Goal: Find specific page/section: Find specific page/section

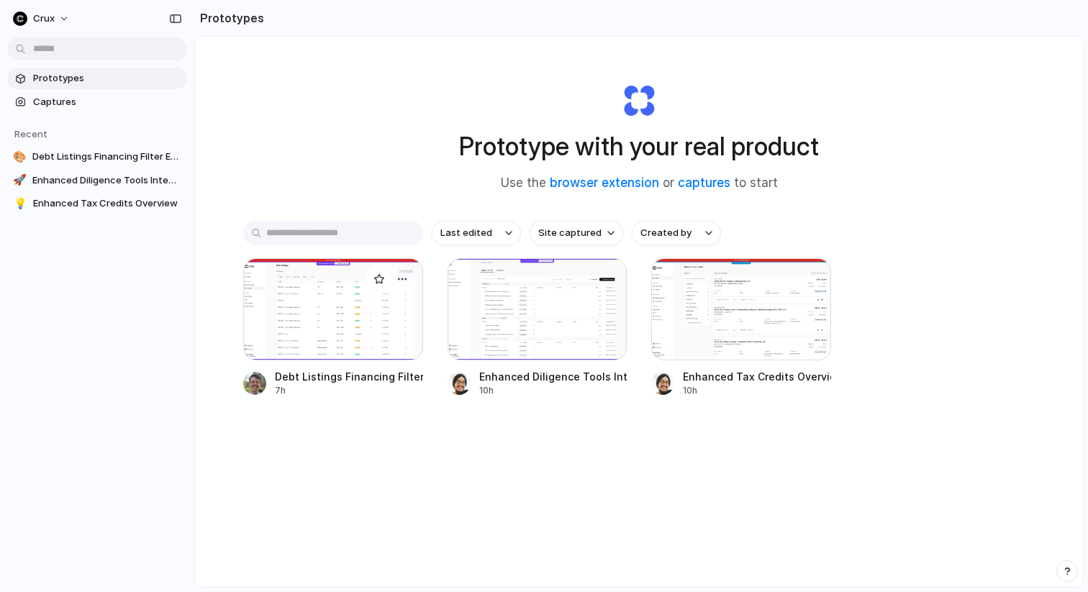
click at [299, 303] on div at bounding box center [333, 309] width 180 height 102
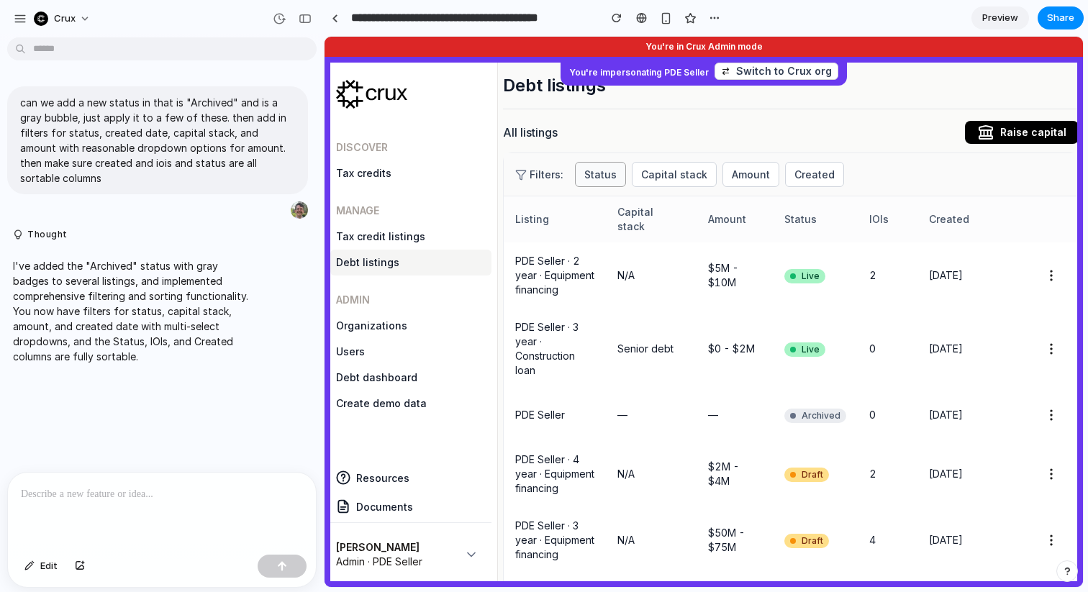
click at [593, 173] on button "Status" at bounding box center [600, 174] width 51 height 25
click at [616, 299] on span "Archived" at bounding box center [623, 301] width 49 height 17
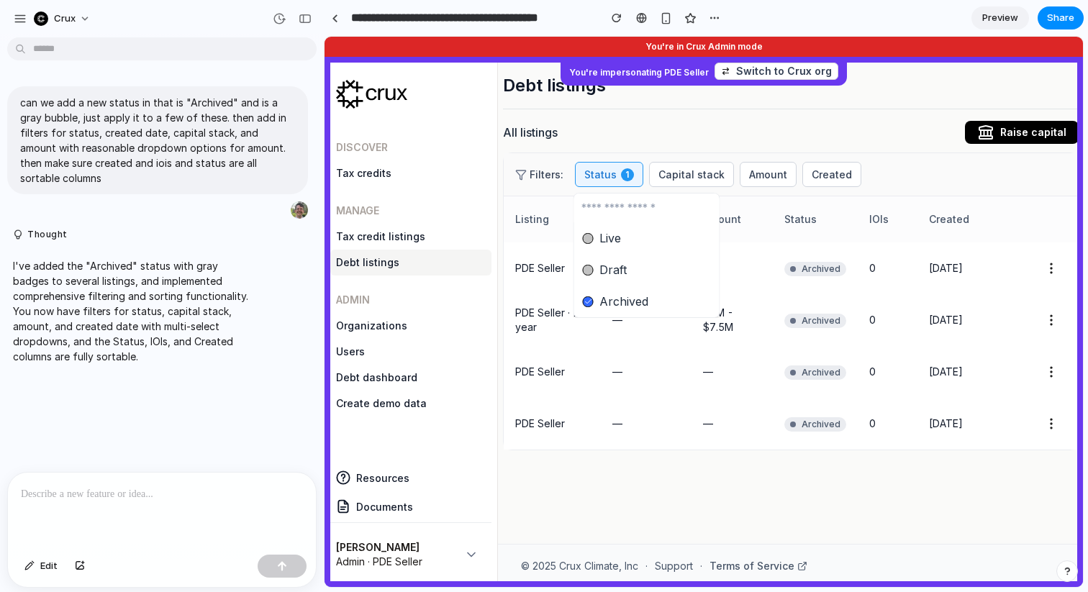
click at [621, 296] on span "Archived" at bounding box center [623, 301] width 49 height 17
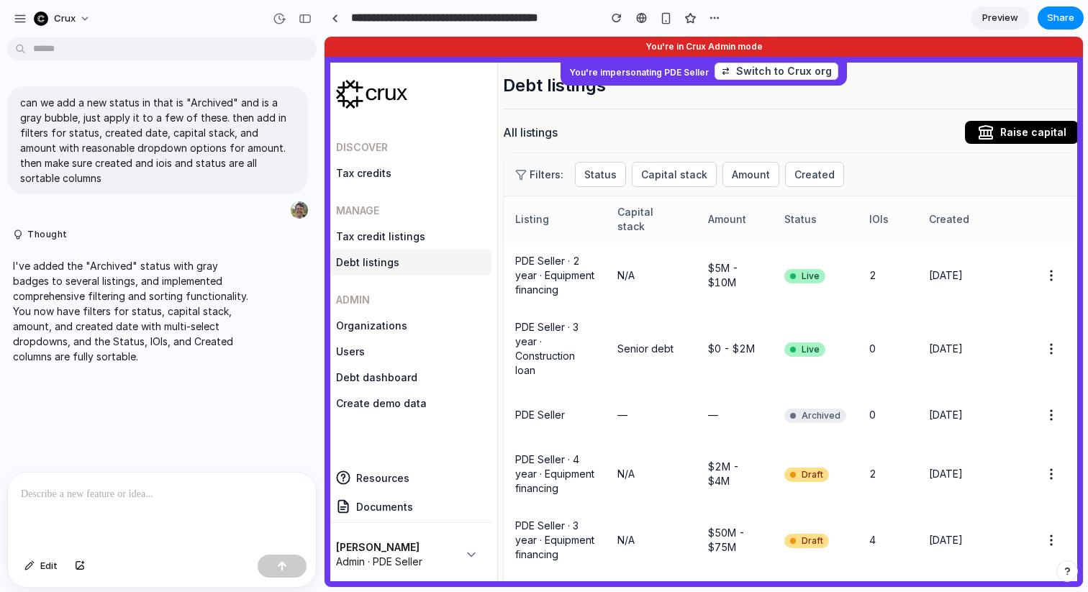
click at [672, 177] on div "Live Draft Archived" at bounding box center [703, 312] width 758 height 550
click at [672, 177] on button "Capital stack" at bounding box center [674, 174] width 85 height 25
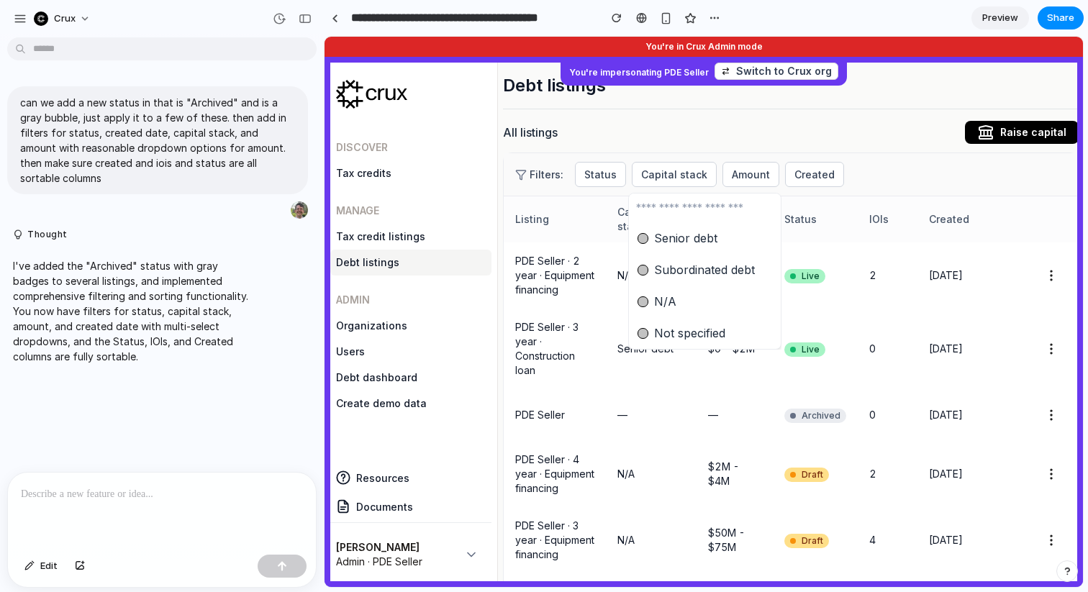
click at [844, 193] on div "Senior debt Subordinated debt N/A Not specified" at bounding box center [703, 312] width 758 height 550
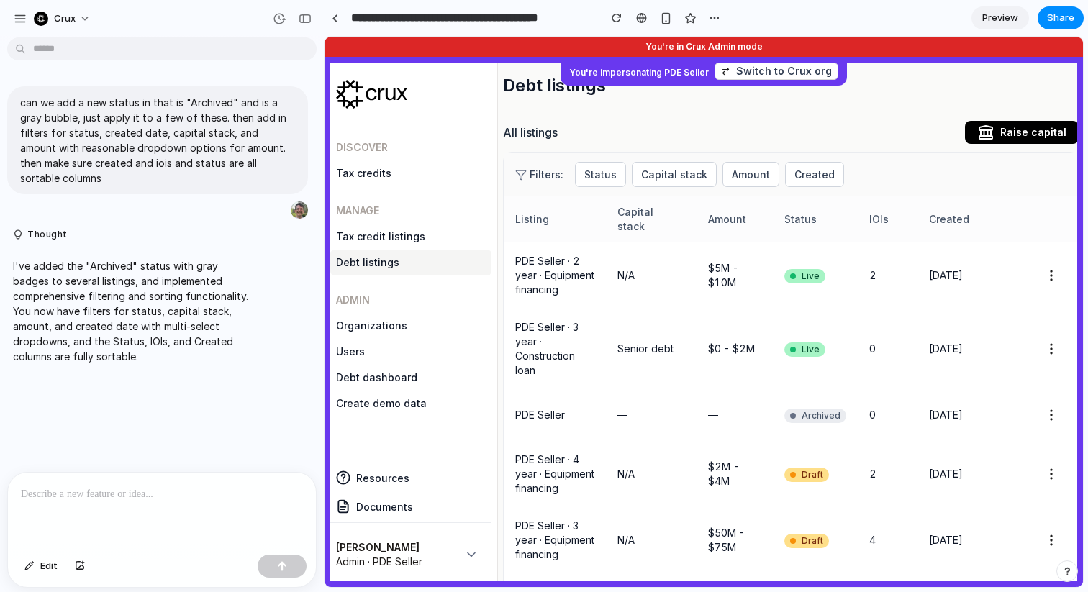
click at [738, 189] on div "Filters: Status Capital stack Amount Created" at bounding box center [791, 174] width 574 height 43
click at [740, 171] on button "Amount" at bounding box center [750, 174] width 57 height 25
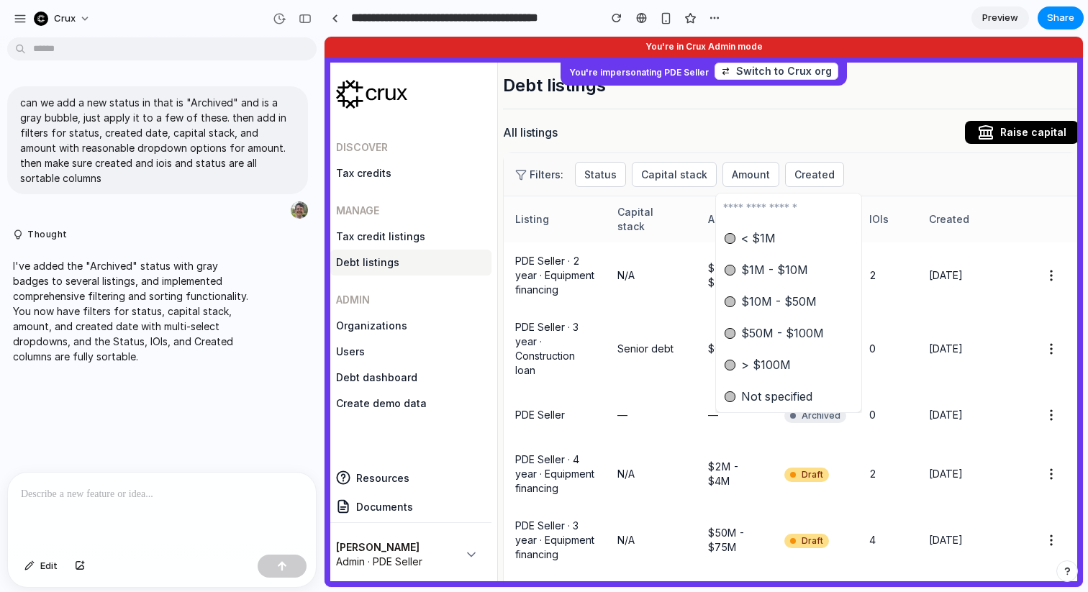
click at [856, 168] on div "< $1M $1M - $10M $10M - $50M $50M - $100M > $100M Not specified" at bounding box center [703, 312] width 758 height 550
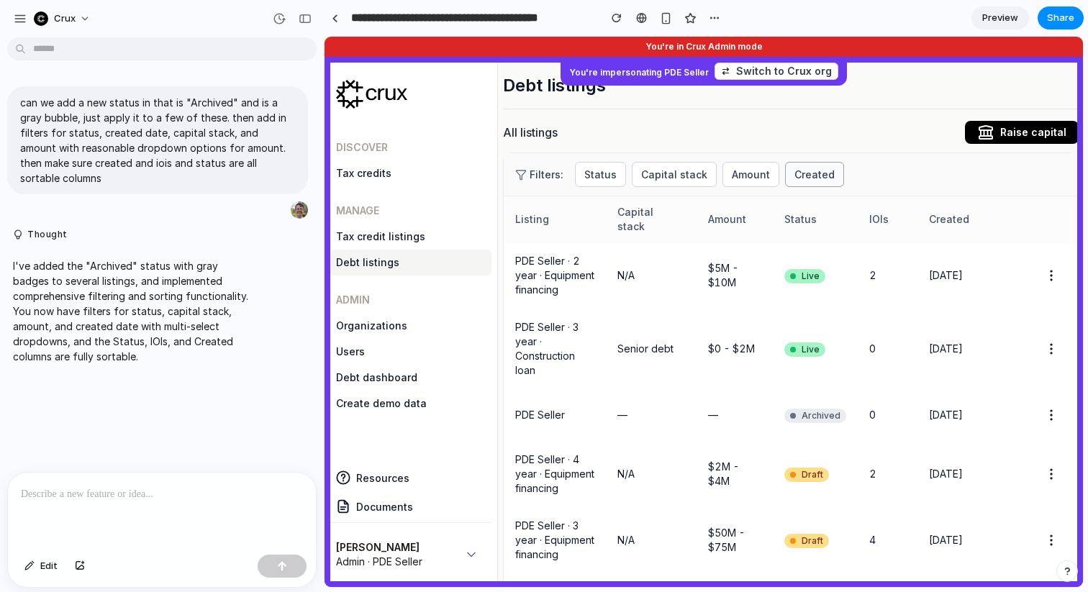
click at [806, 187] on div "Filters: Status Capital stack Amount Created" at bounding box center [791, 174] width 574 height 43
click at [803, 177] on button "Created" at bounding box center [814, 174] width 59 height 25
click at [861, 185] on div "Last 7 days Last 30 days Last 90 days Last year Older than 1 year" at bounding box center [703, 312] width 758 height 550
click at [878, 168] on div "Filters: Status Capital stack Amount Created" at bounding box center [791, 174] width 574 height 43
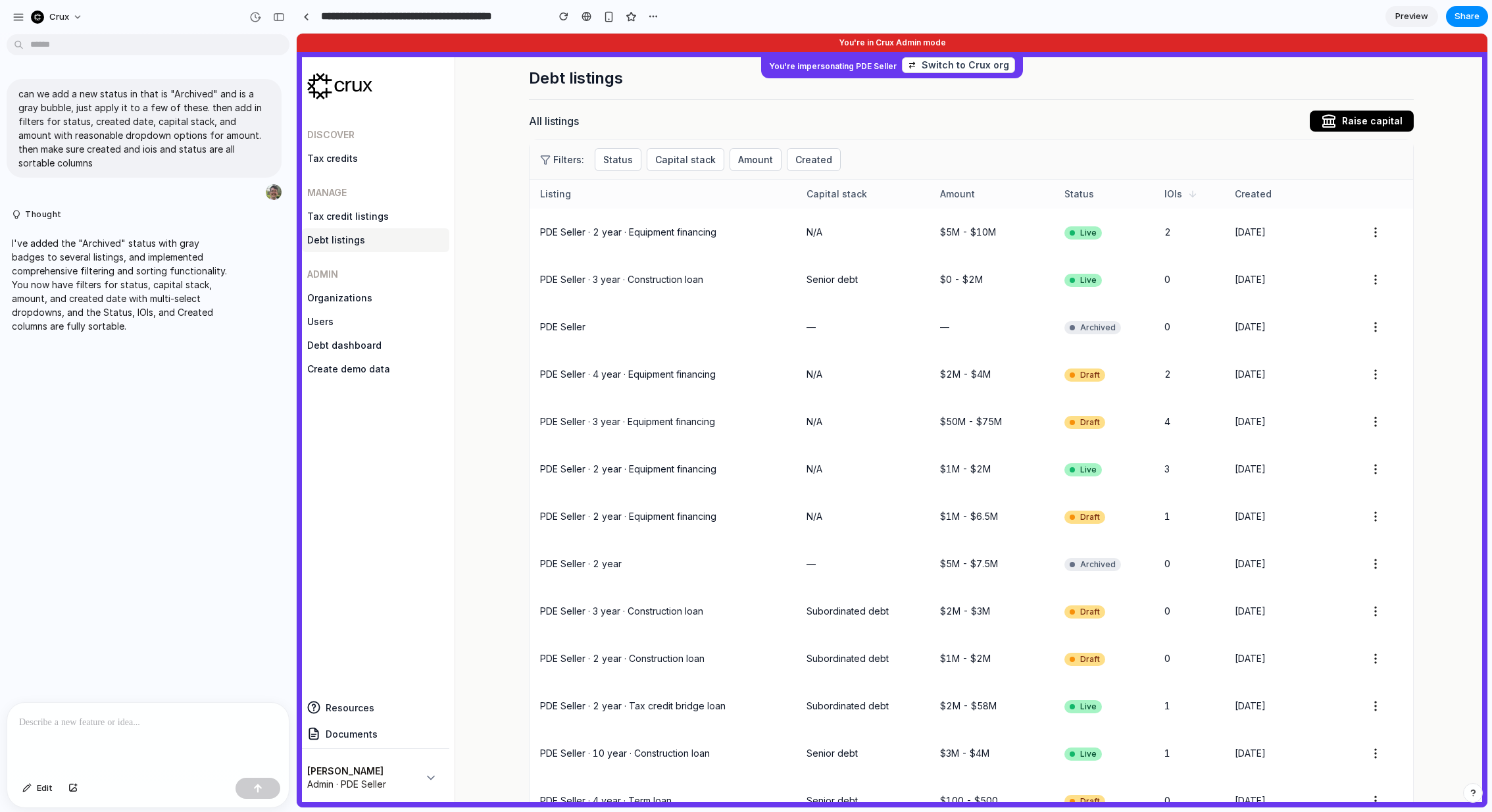
click at [994, 190] on span "IOIs" at bounding box center [1173, 194] width 17 height 13
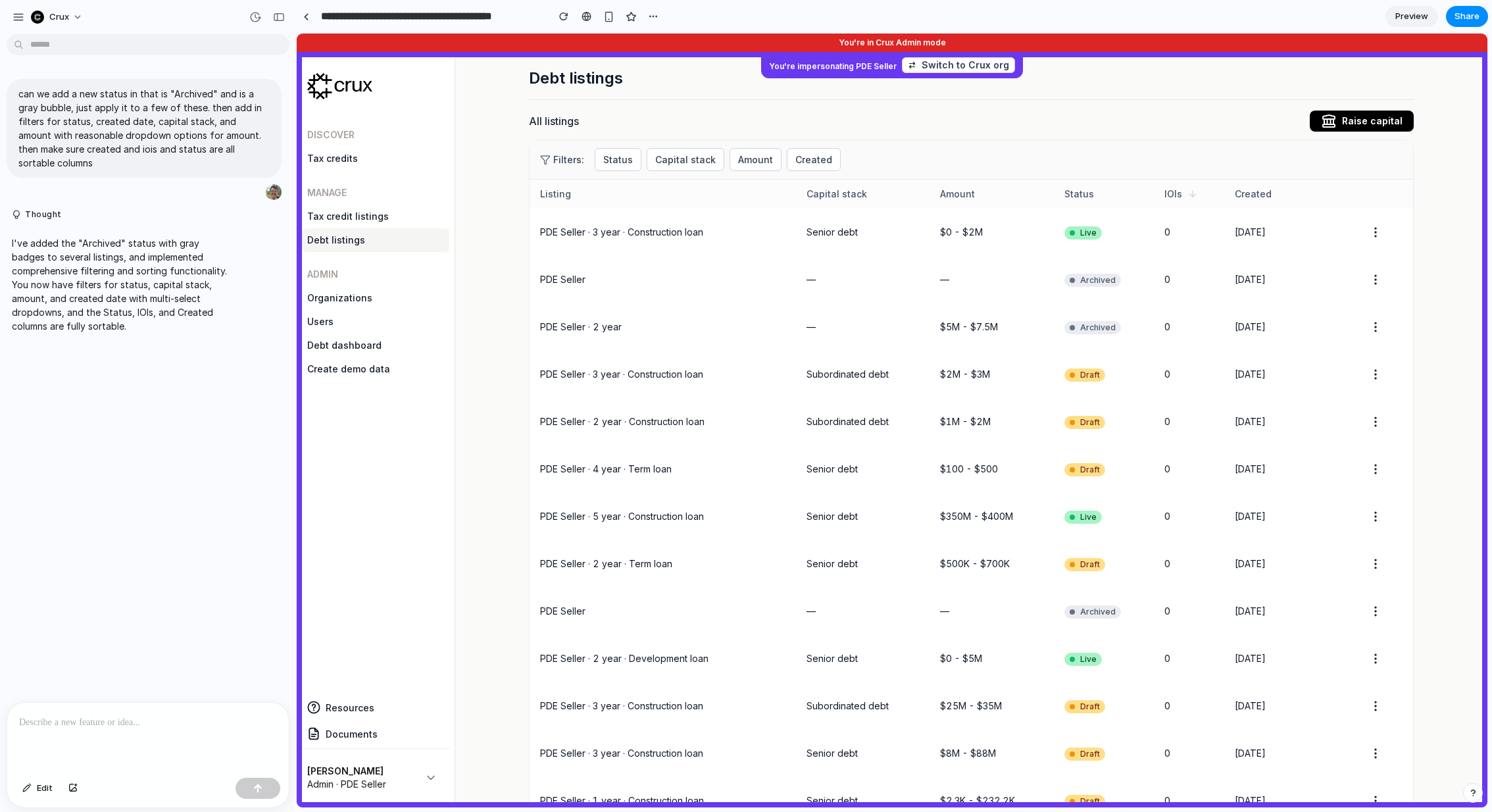
click at [994, 190] on span "IOIs" at bounding box center [1173, 194] width 17 height 13
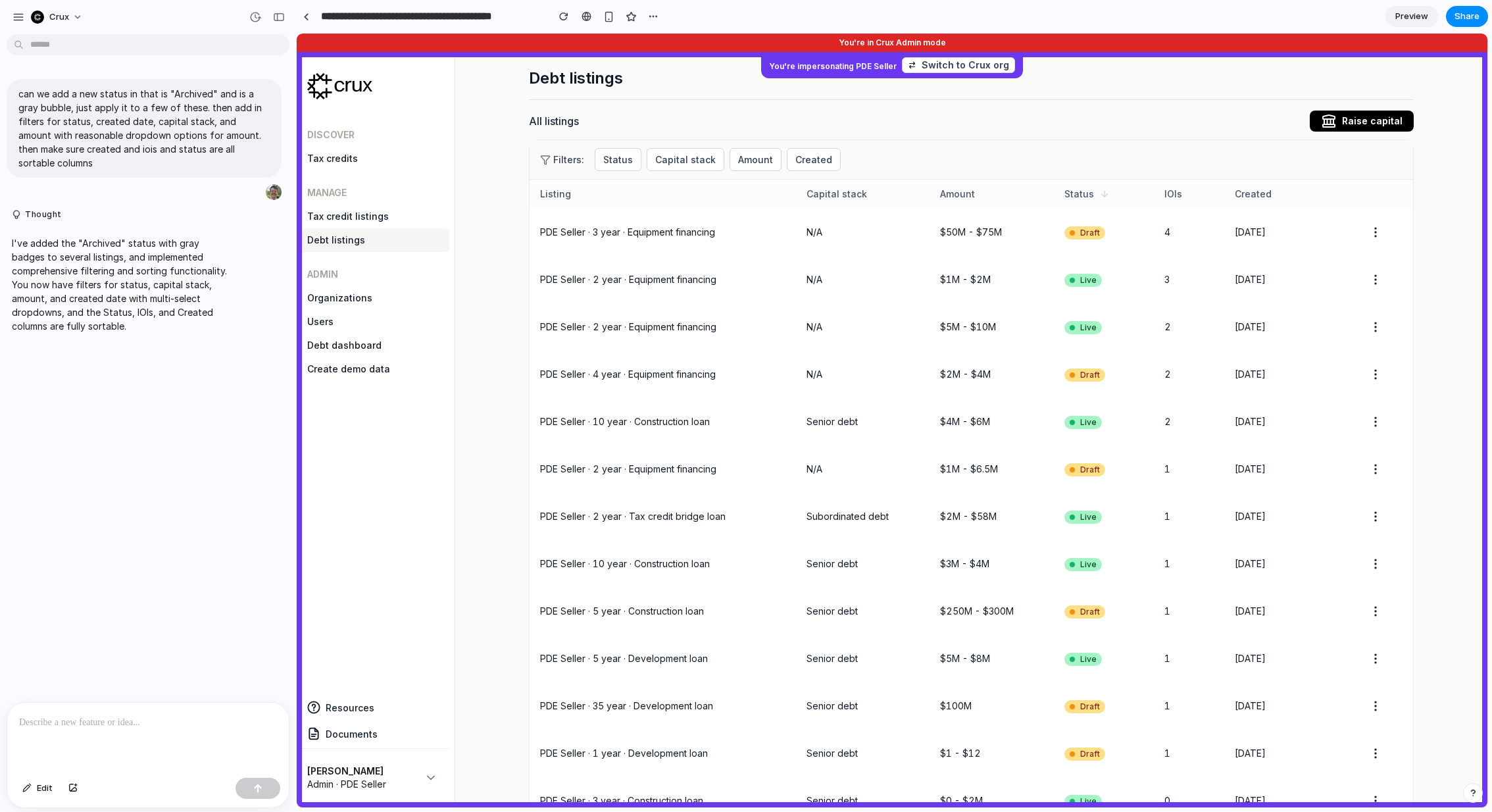
click at [994, 194] on span "Status" at bounding box center [1079, 194] width 29 height 13
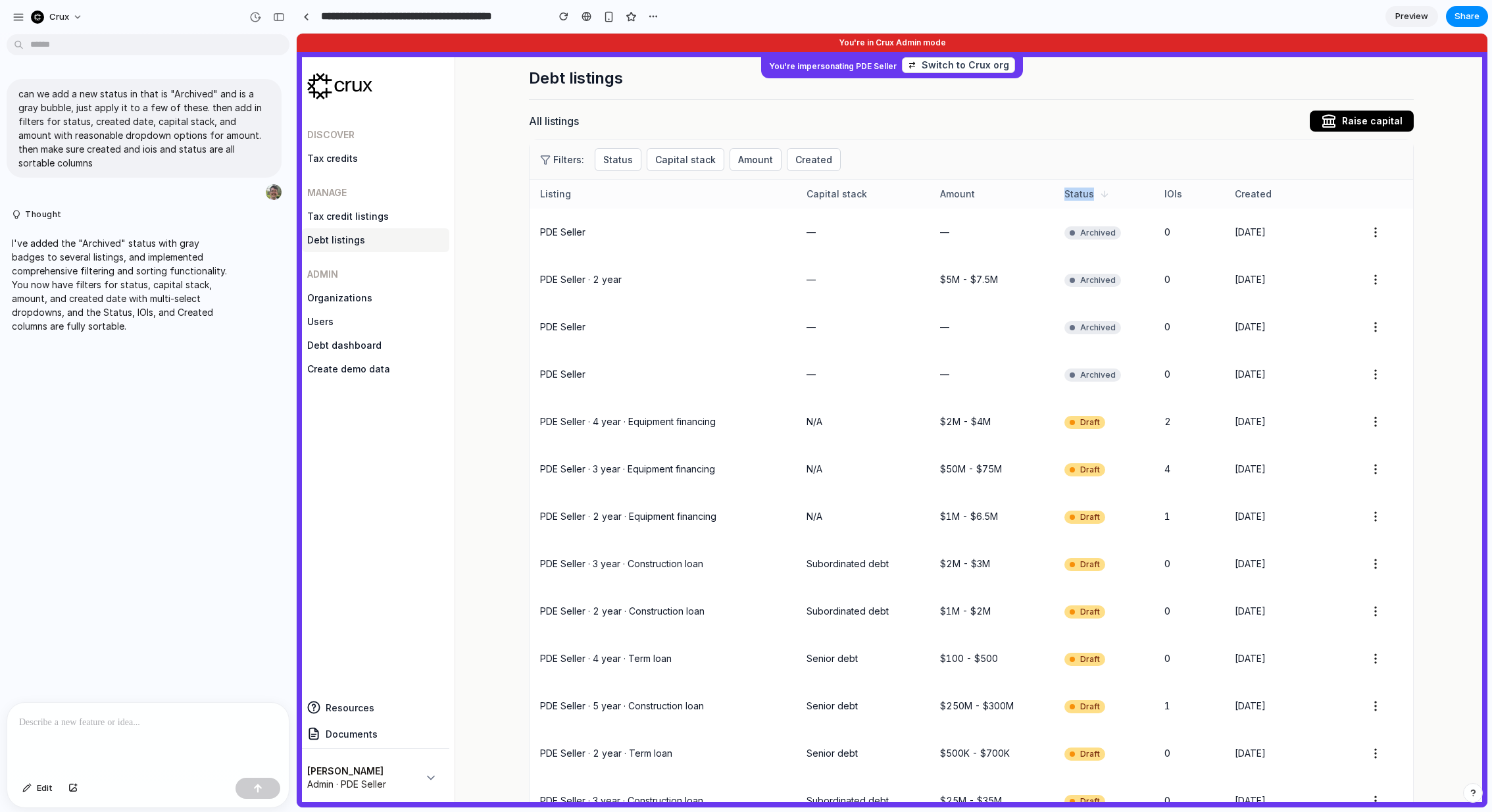
click at [994, 194] on span "Status" at bounding box center [1079, 194] width 29 height 13
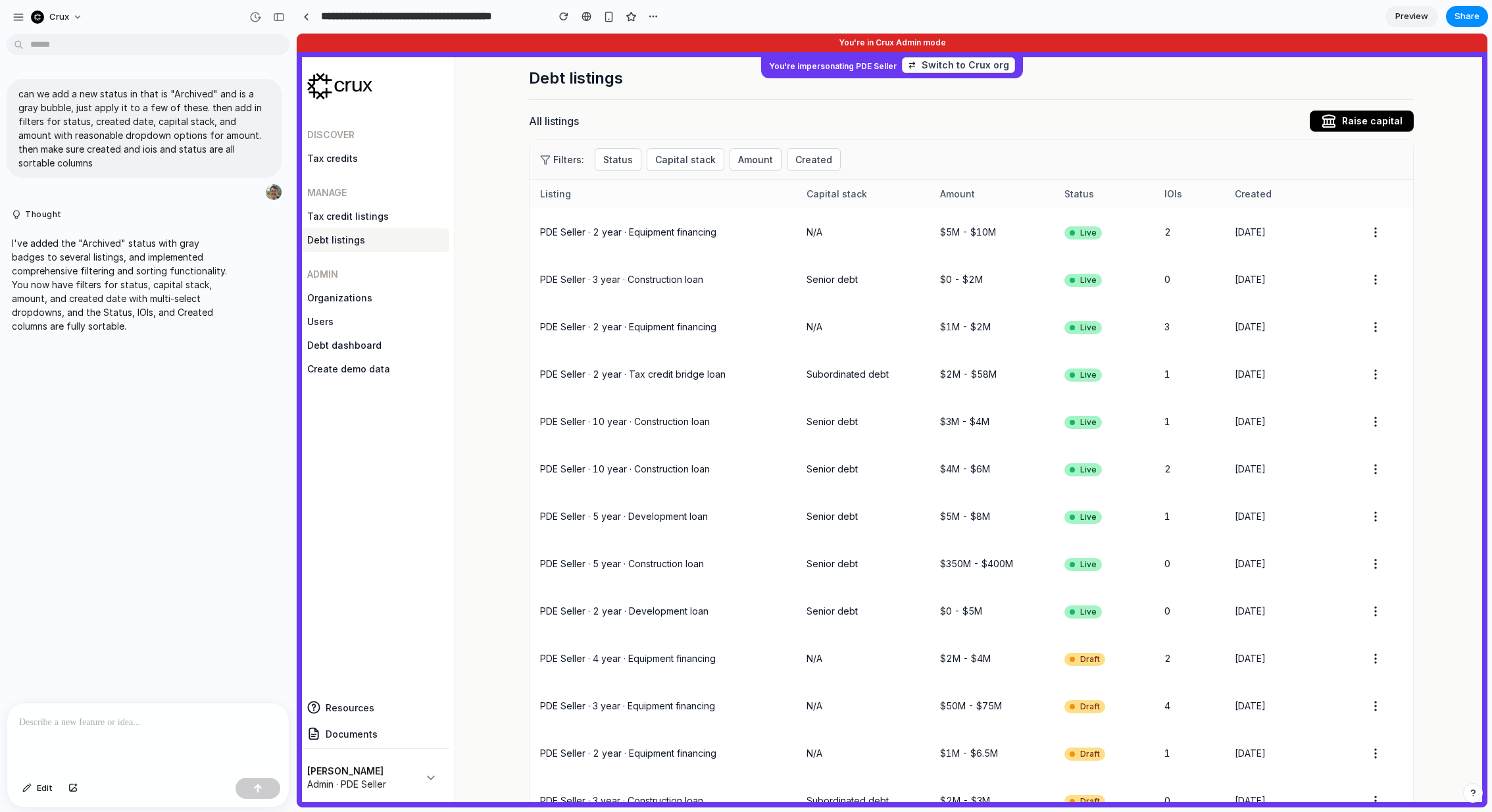
click at [982, 187] on div "Amount" at bounding box center [992, 194] width 103 height 13
click at [965, 187] on span "Amount" at bounding box center [958, 194] width 35 height 13
click at [960, 191] on span "Amount" at bounding box center [958, 194] width 35 height 13
click at [825, 200] on th "Capital stack" at bounding box center [863, 194] width 134 height 29
click at [994, 199] on th "IOIs" at bounding box center [1189, 194] width 70 height 29
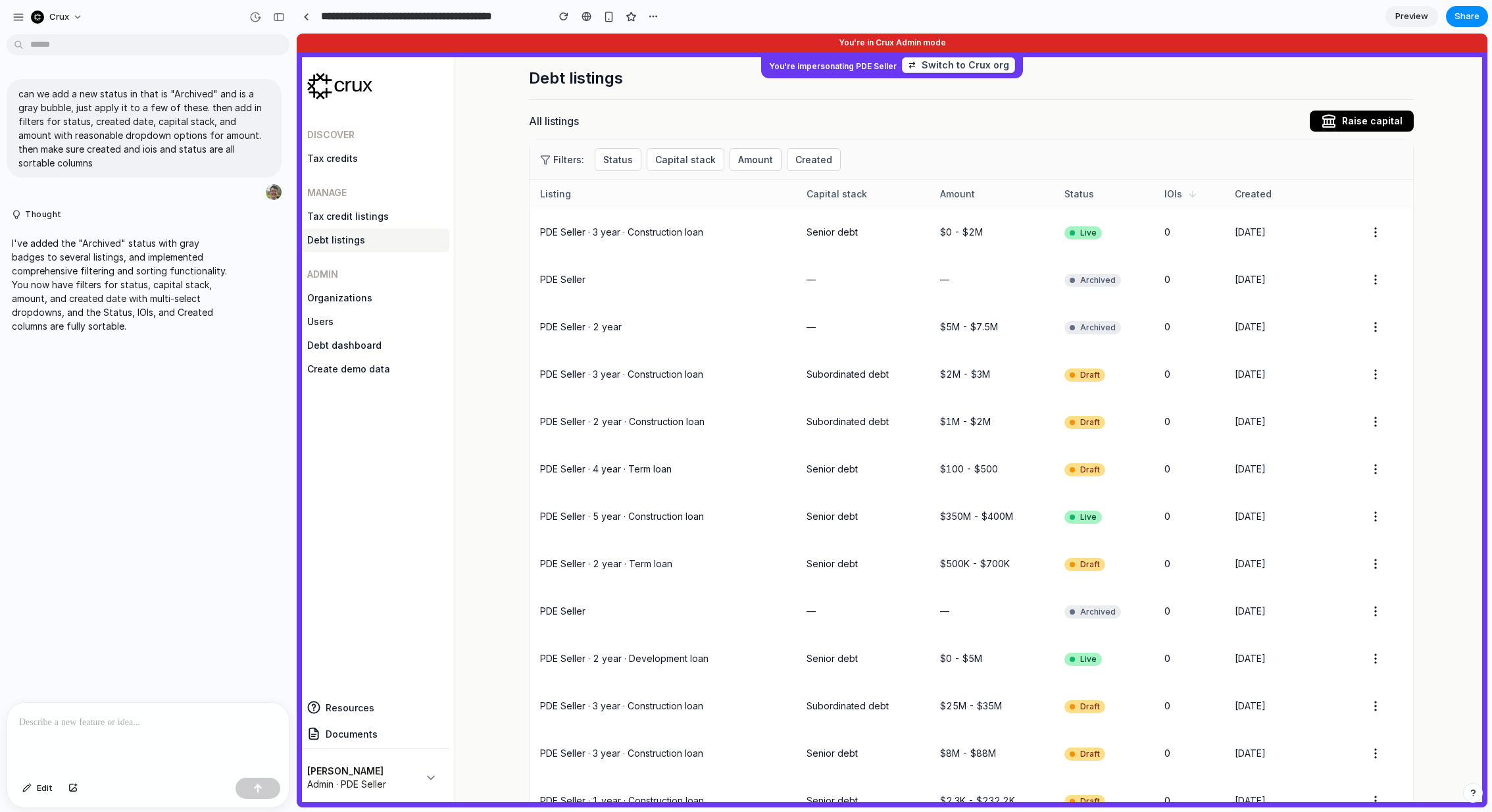
click at [994, 199] on th "IOIs" at bounding box center [1189, 194] width 70 height 29
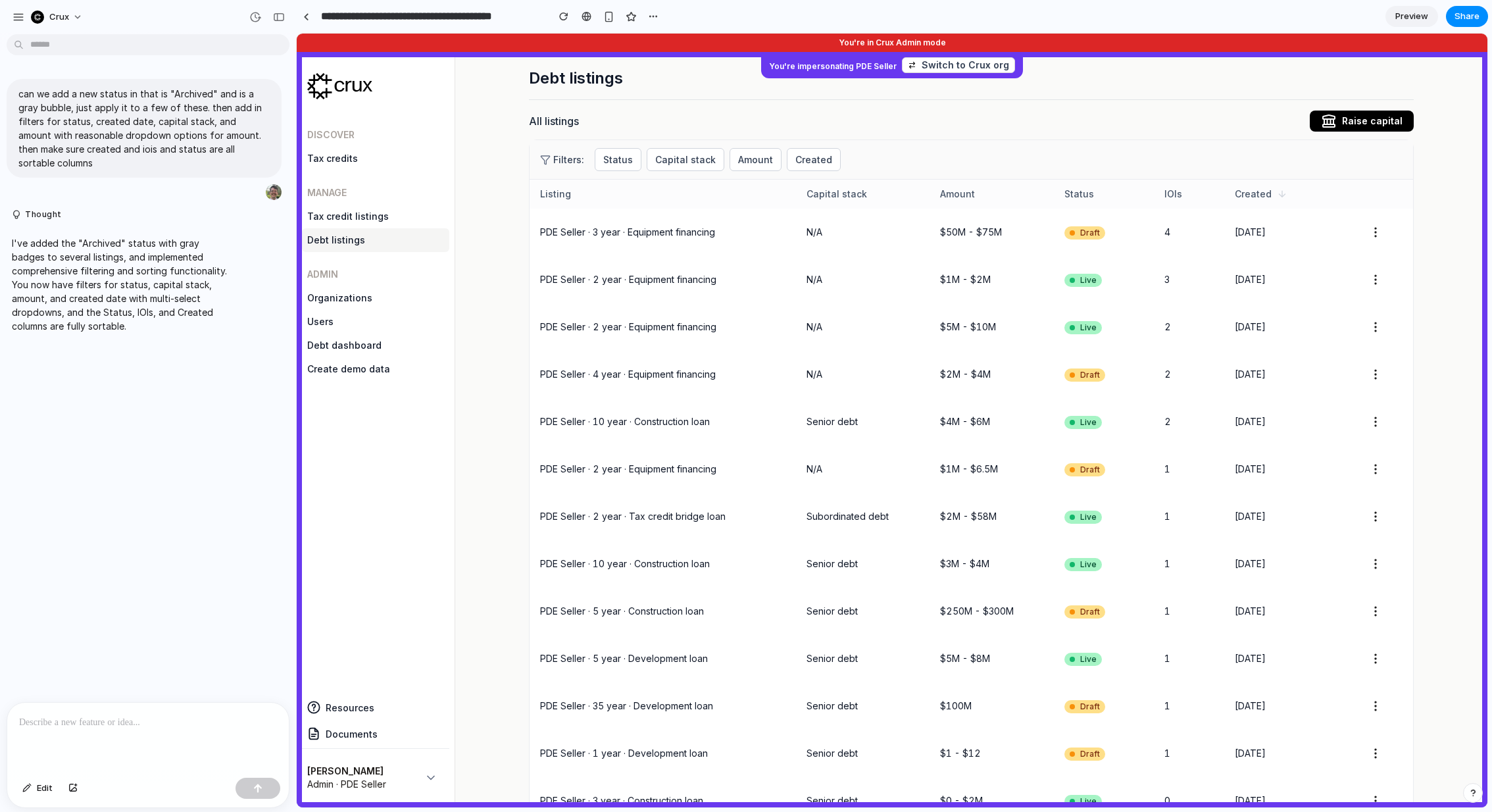
click at [994, 190] on span "Created" at bounding box center [1253, 194] width 37 height 13
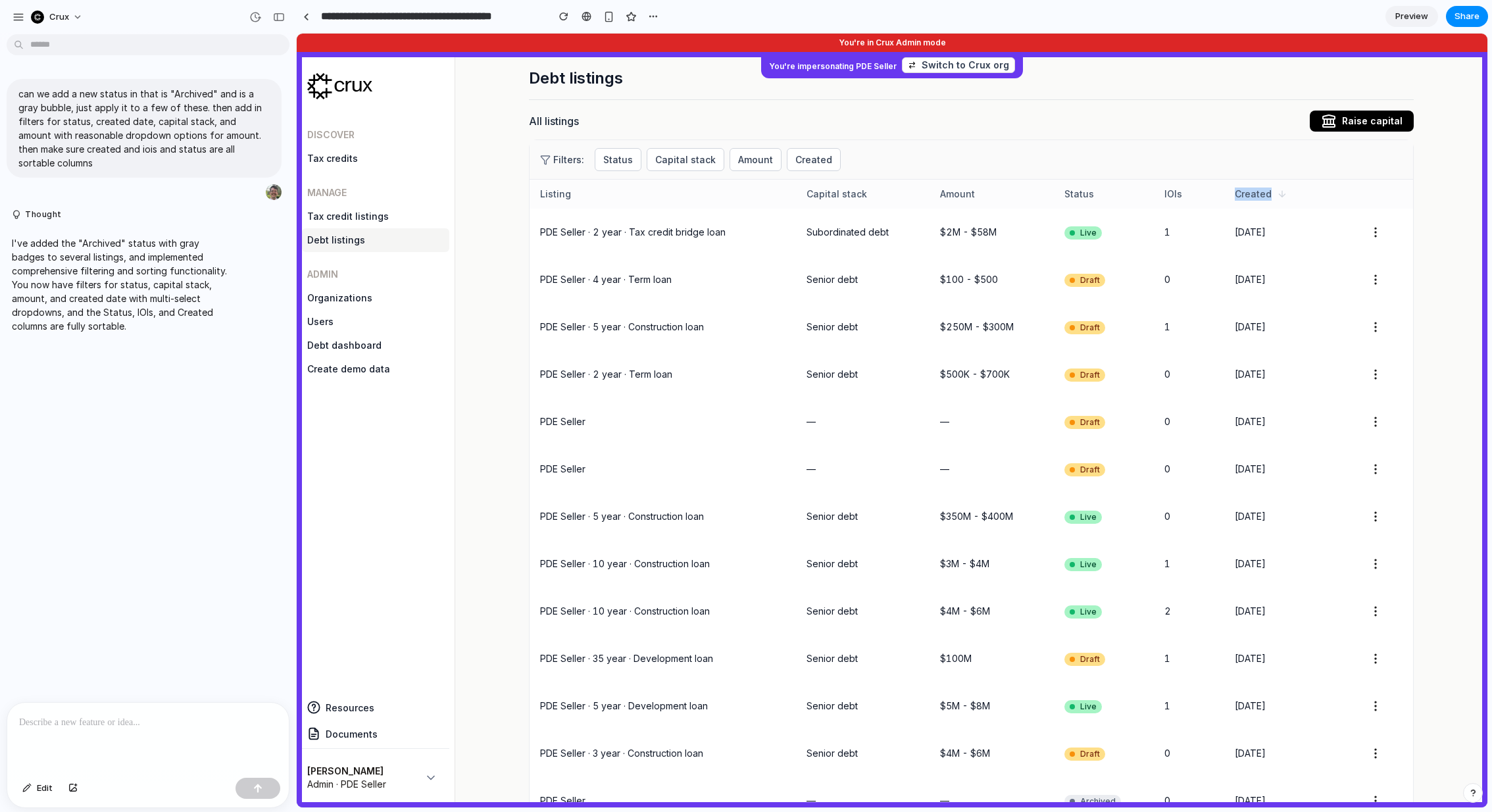
click at [994, 190] on span "Created" at bounding box center [1253, 194] width 37 height 13
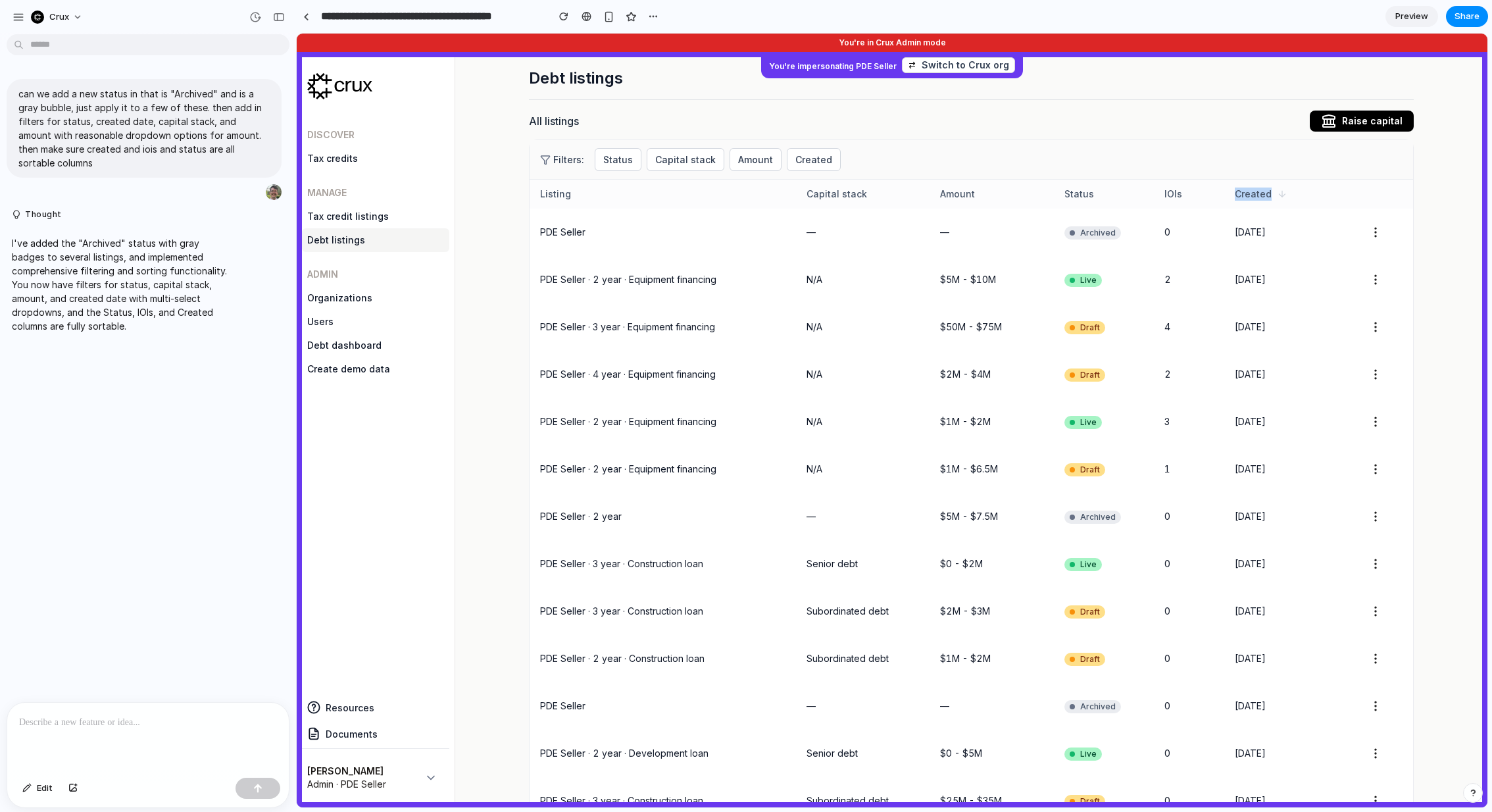
click at [994, 190] on span "Created" at bounding box center [1253, 194] width 37 height 13
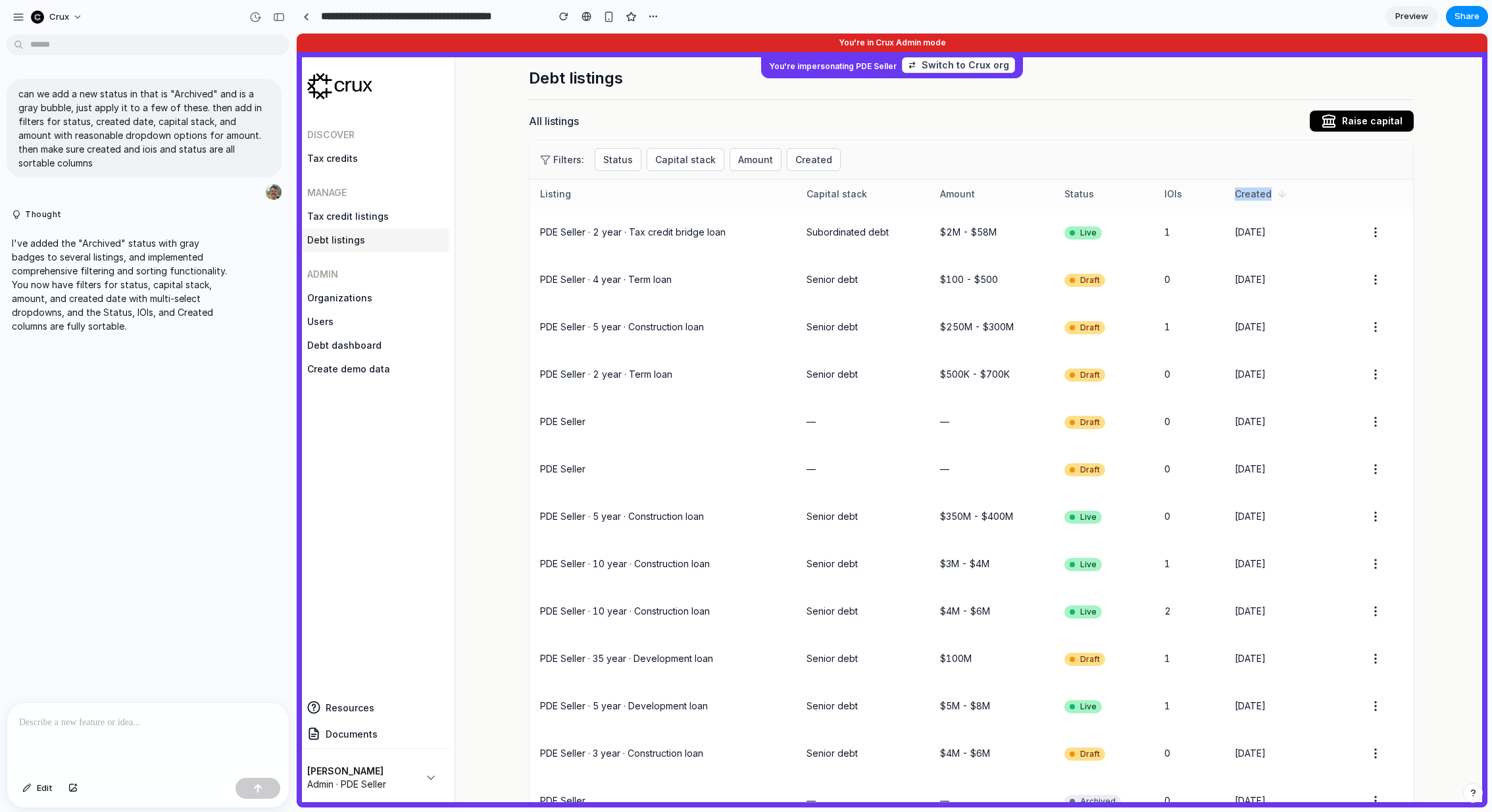
click at [994, 190] on span "Created" at bounding box center [1253, 194] width 37 height 13
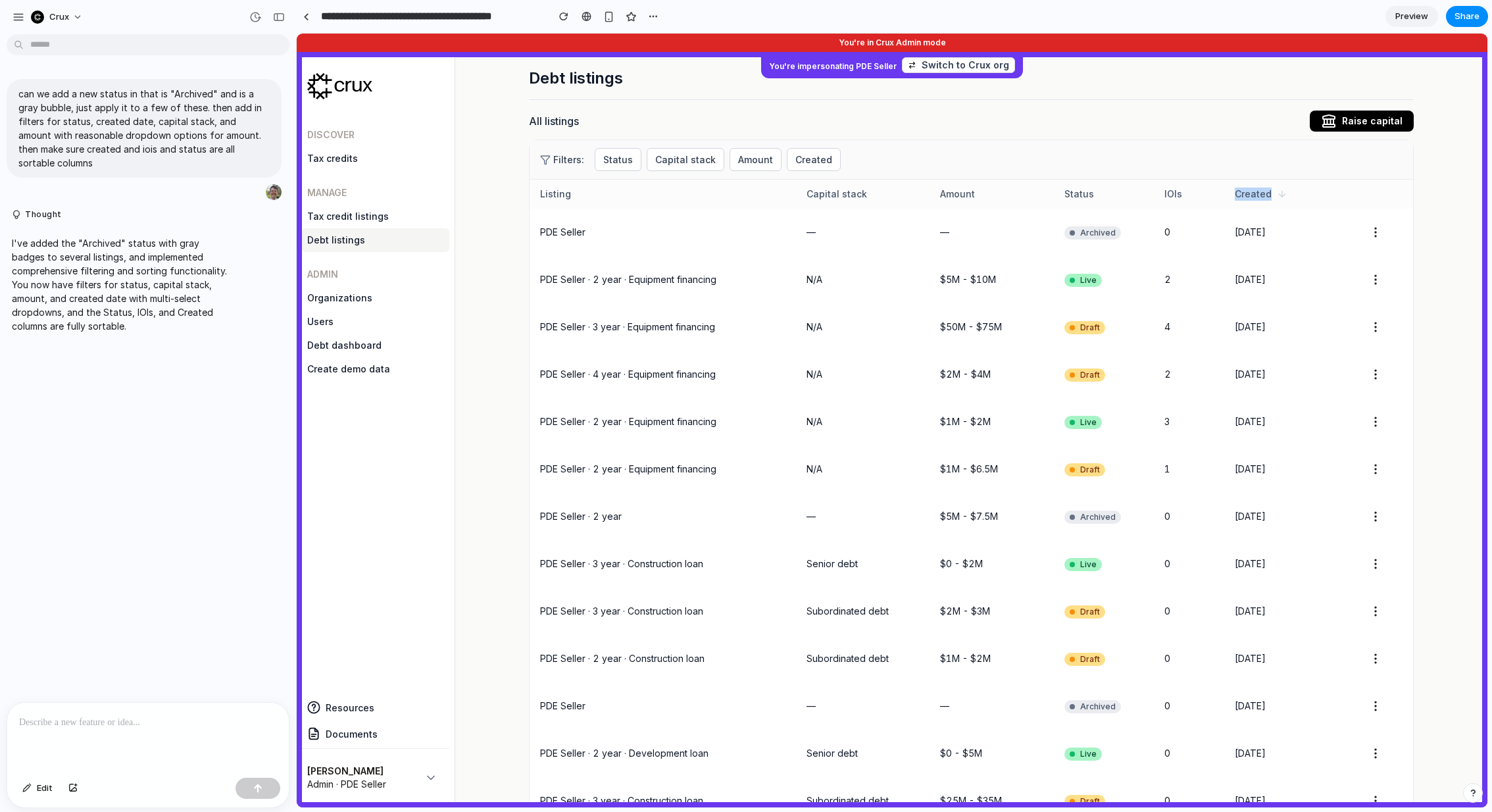
click at [994, 190] on span "Created" at bounding box center [1253, 194] width 37 height 13
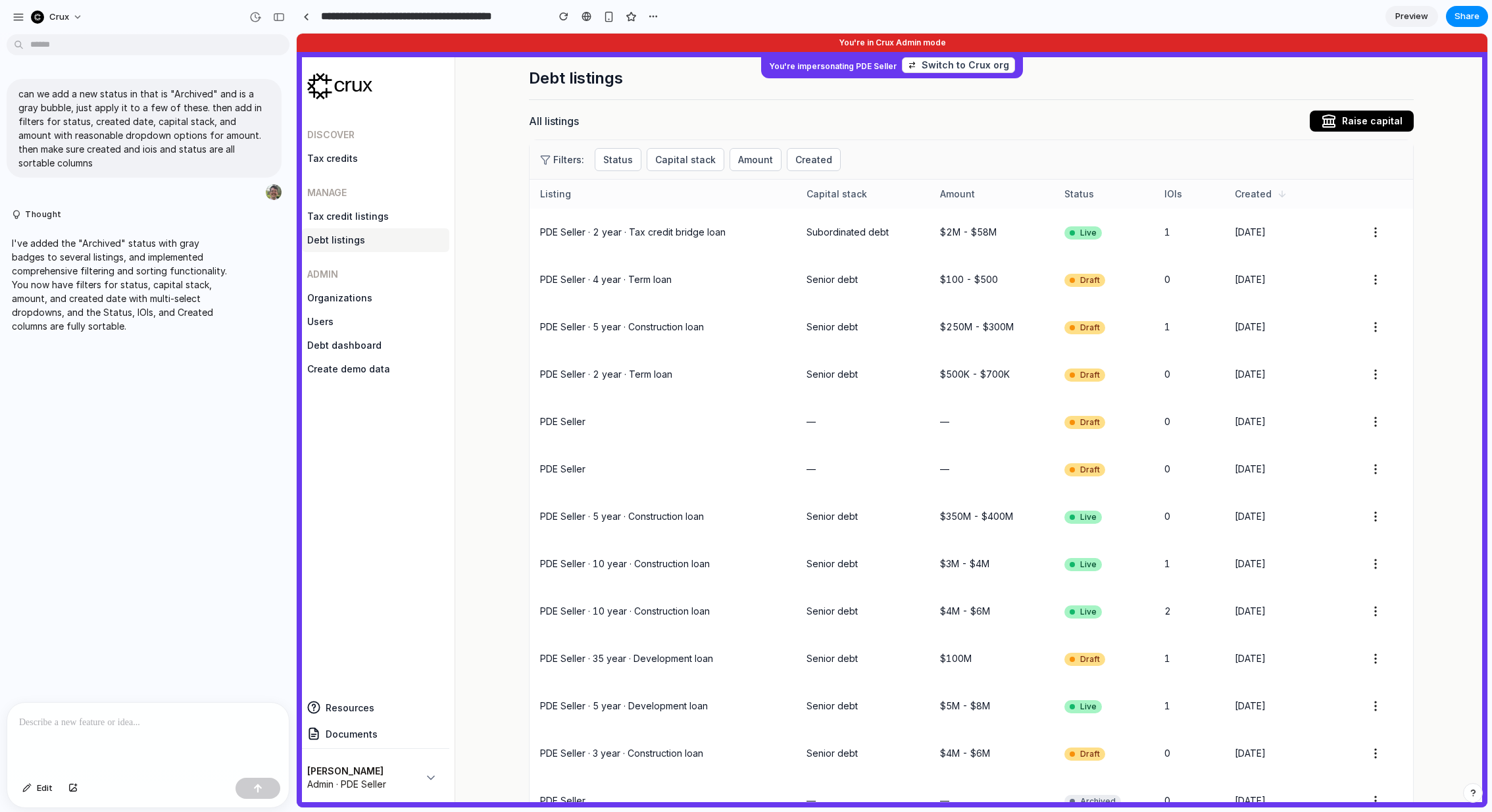
click at [994, 190] on span "Created" at bounding box center [1253, 194] width 37 height 13
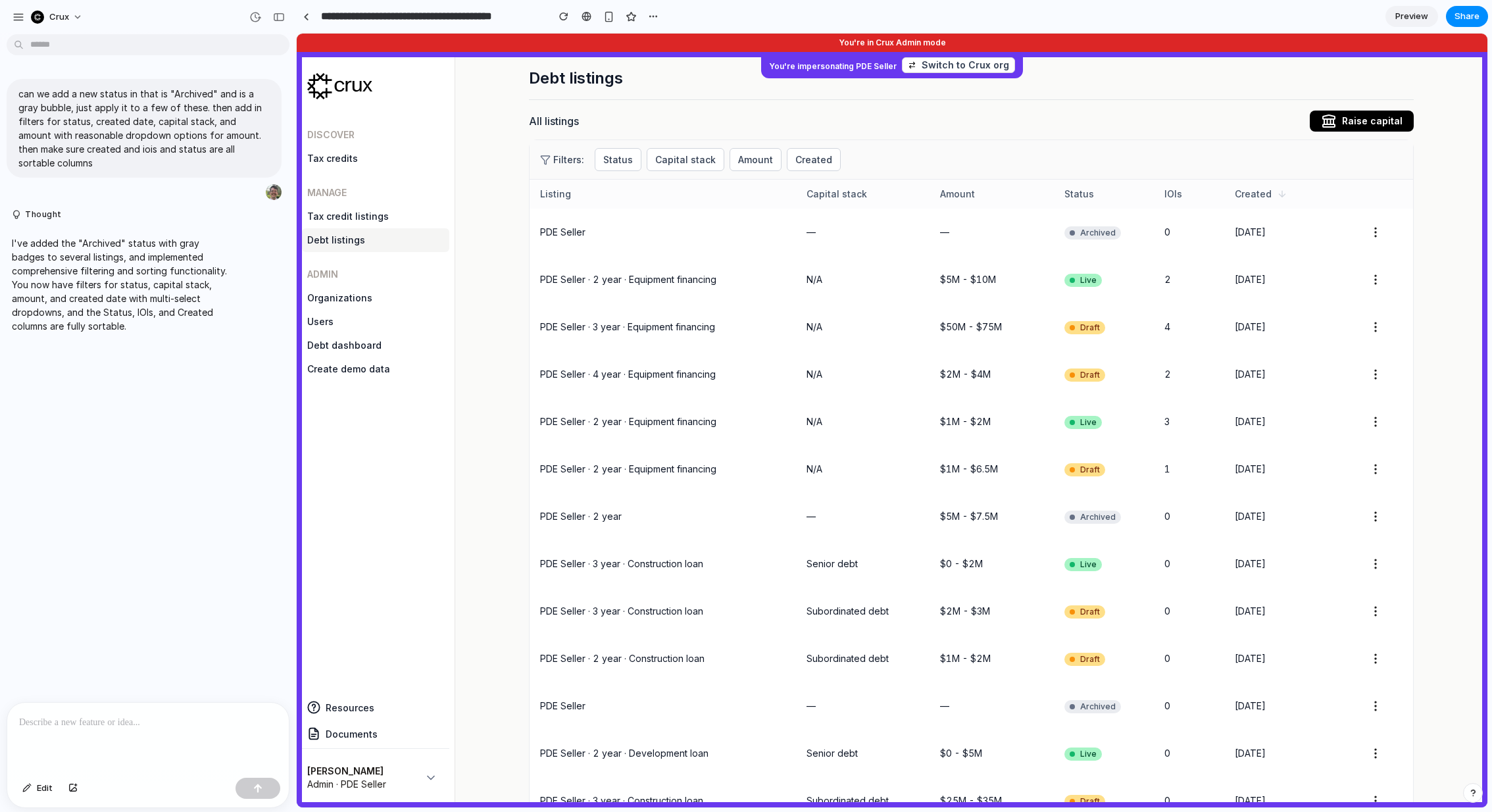
click at [994, 190] on span "Created" at bounding box center [1253, 194] width 37 height 13
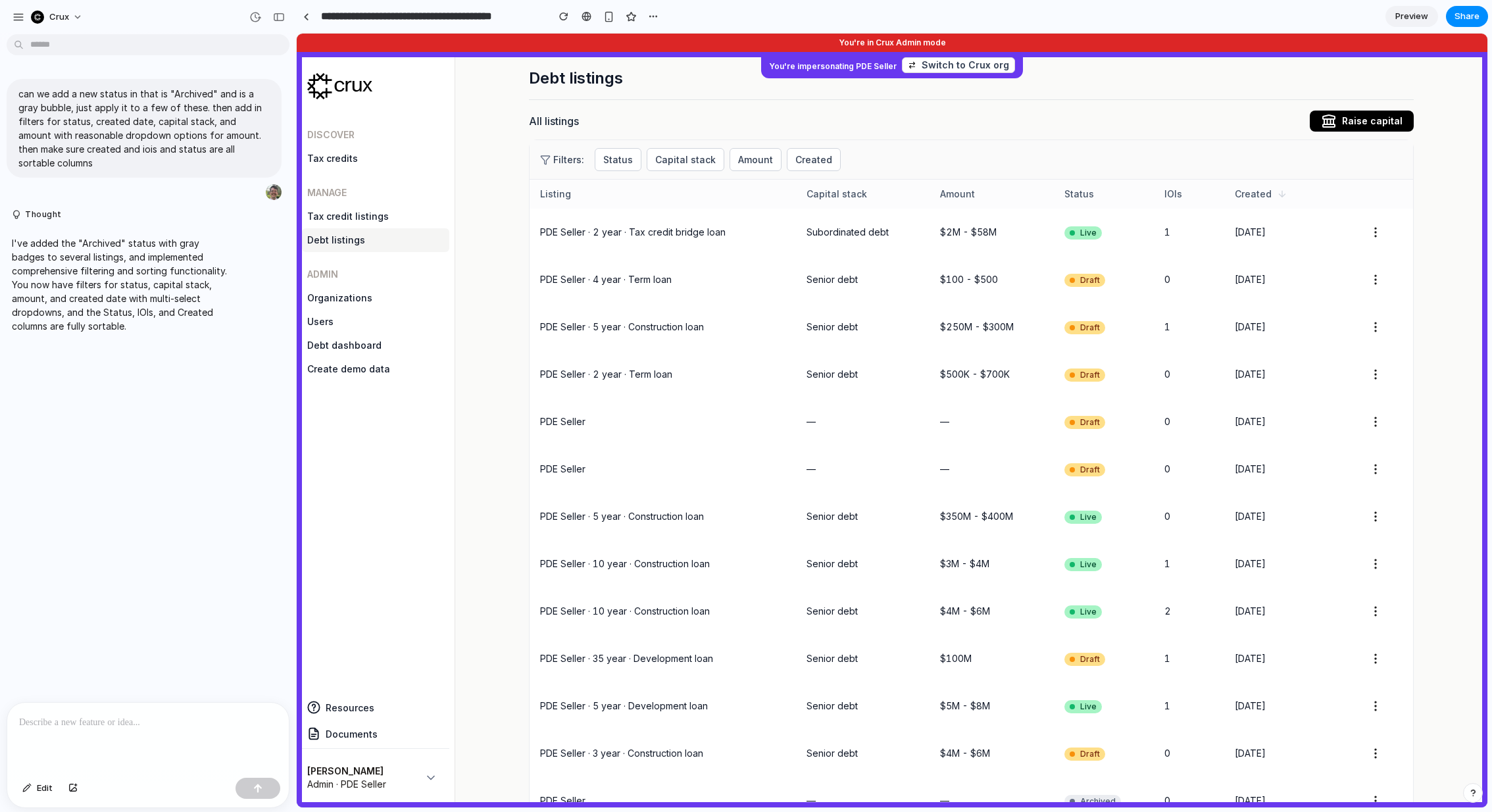
click at [994, 190] on span "Created" at bounding box center [1253, 194] width 37 height 13
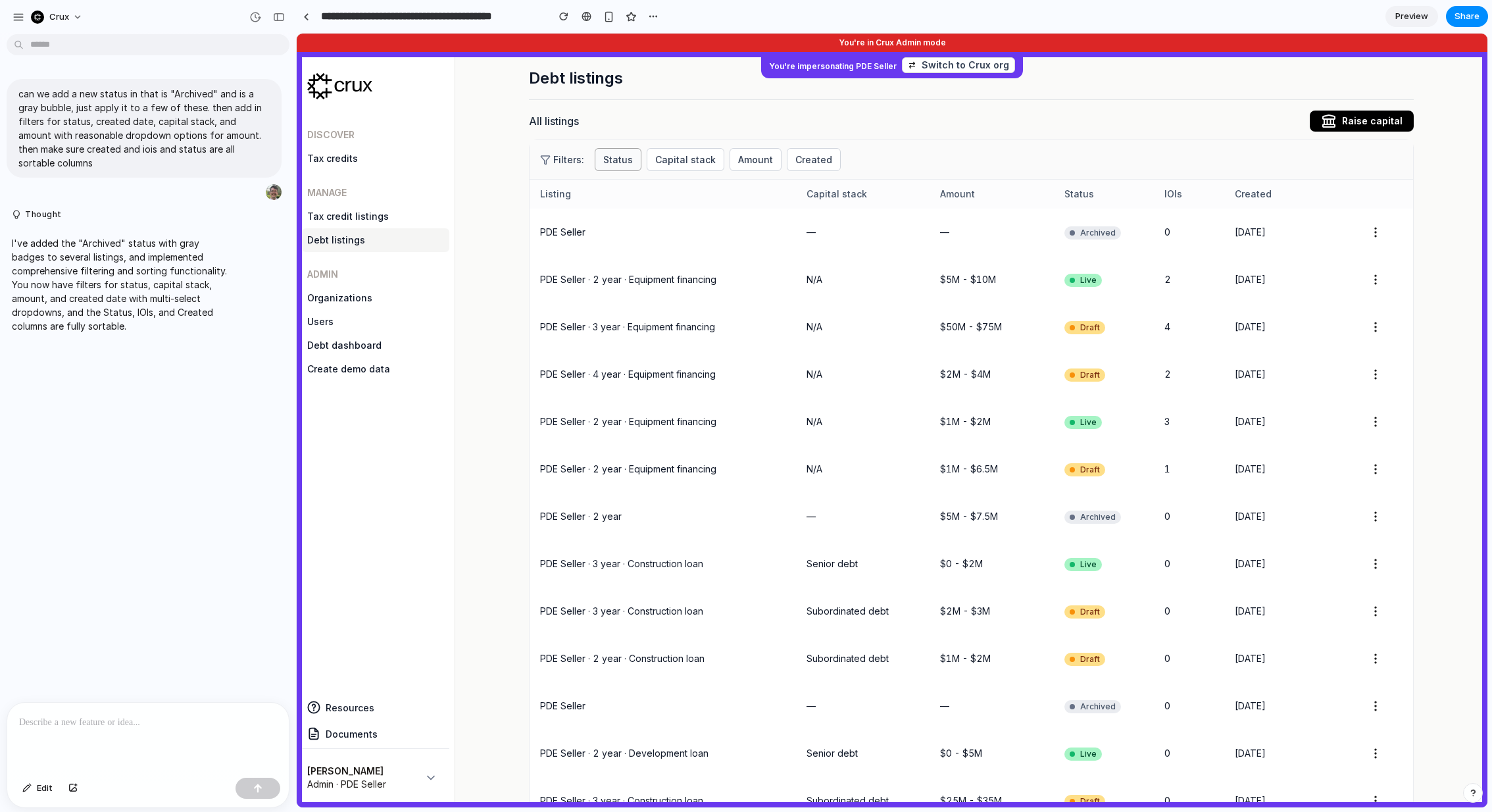
click at [616, 155] on button "Status" at bounding box center [617, 159] width 47 height 23
click at [643, 218] on li "Live" at bounding box center [661, 217] width 130 height 22
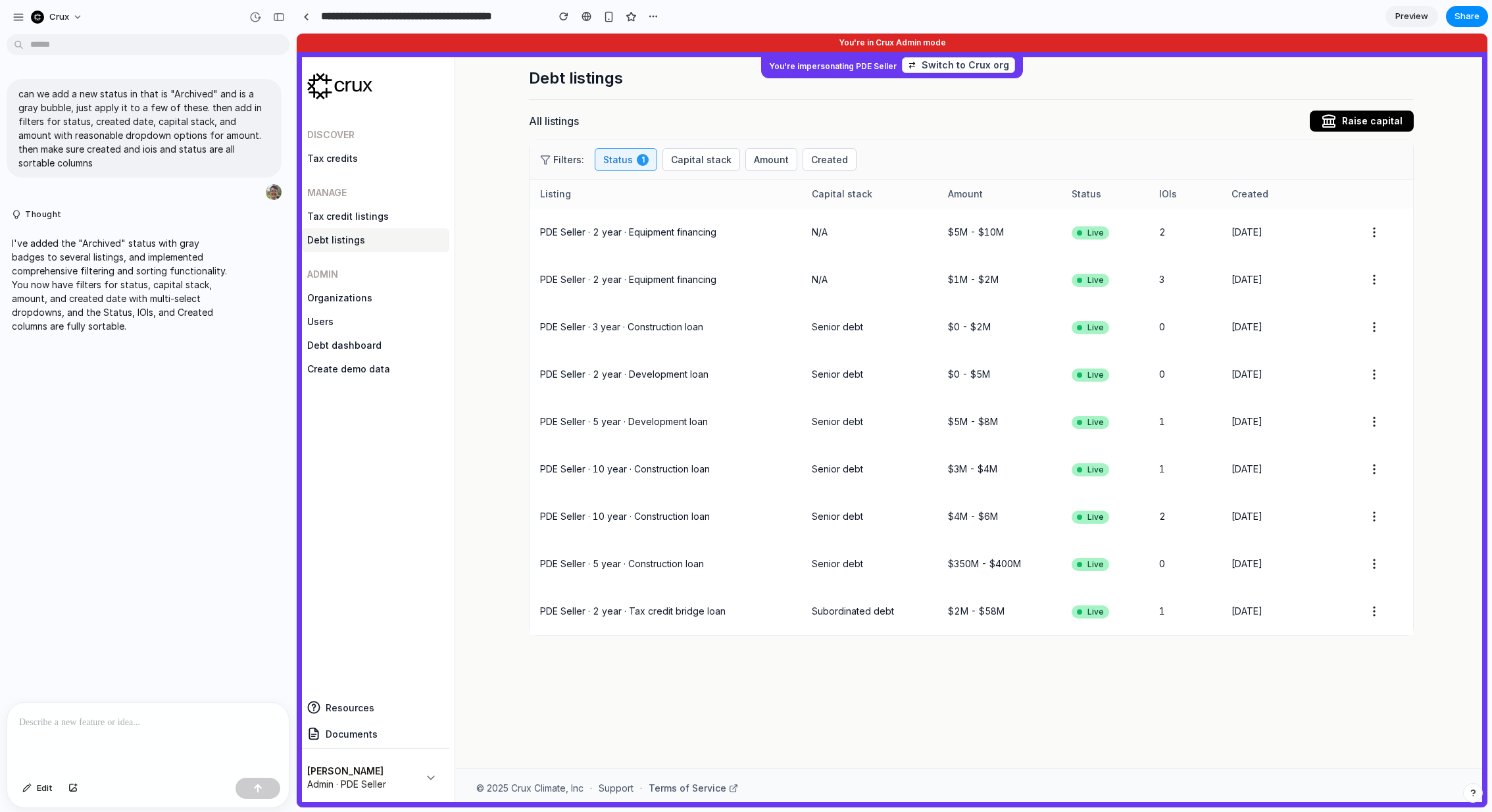
click at [703, 161] on div "Live Draft Archived" at bounding box center [892, 421] width 1191 height 774
click at [703, 158] on button "Capital stack" at bounding box center [701, 159] width 78 height 23
click at [705, 263] on li "N/A" at bounding box center [729, 274] width 134 height 22
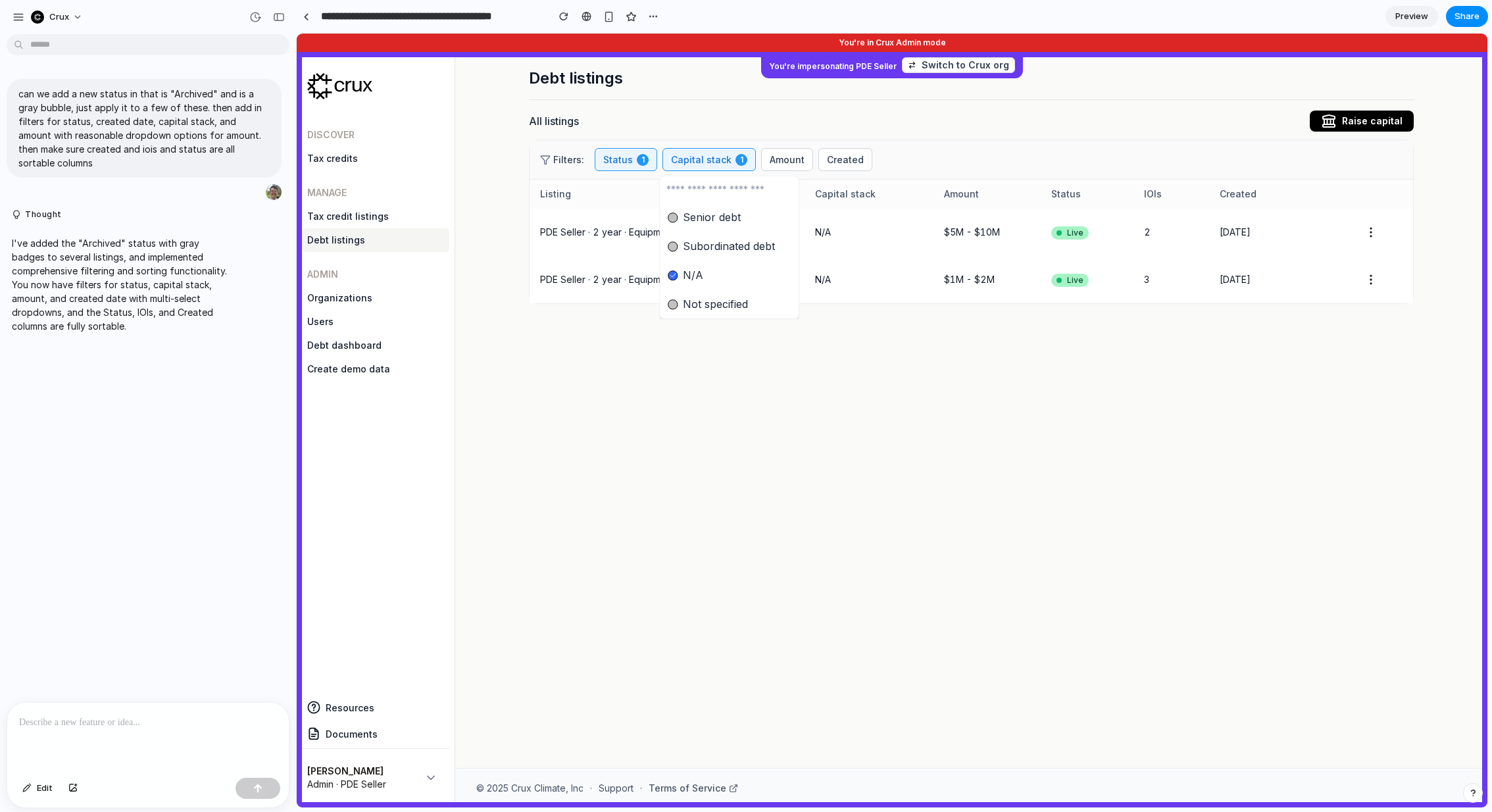
click at [738, 521] on div "Senior debt Subordinated debt N/A Not specified" at bounding box center [892, 421] width 1191 height 774
click at [728, 497] on main "Debt listings All listings Raise capital Filters: Status 1 Capital stack 1 Amou…" at bounding box center [971, 412] width 1033 height 710
